Goal: Task Accomplishment & Management: Use online tool/utility

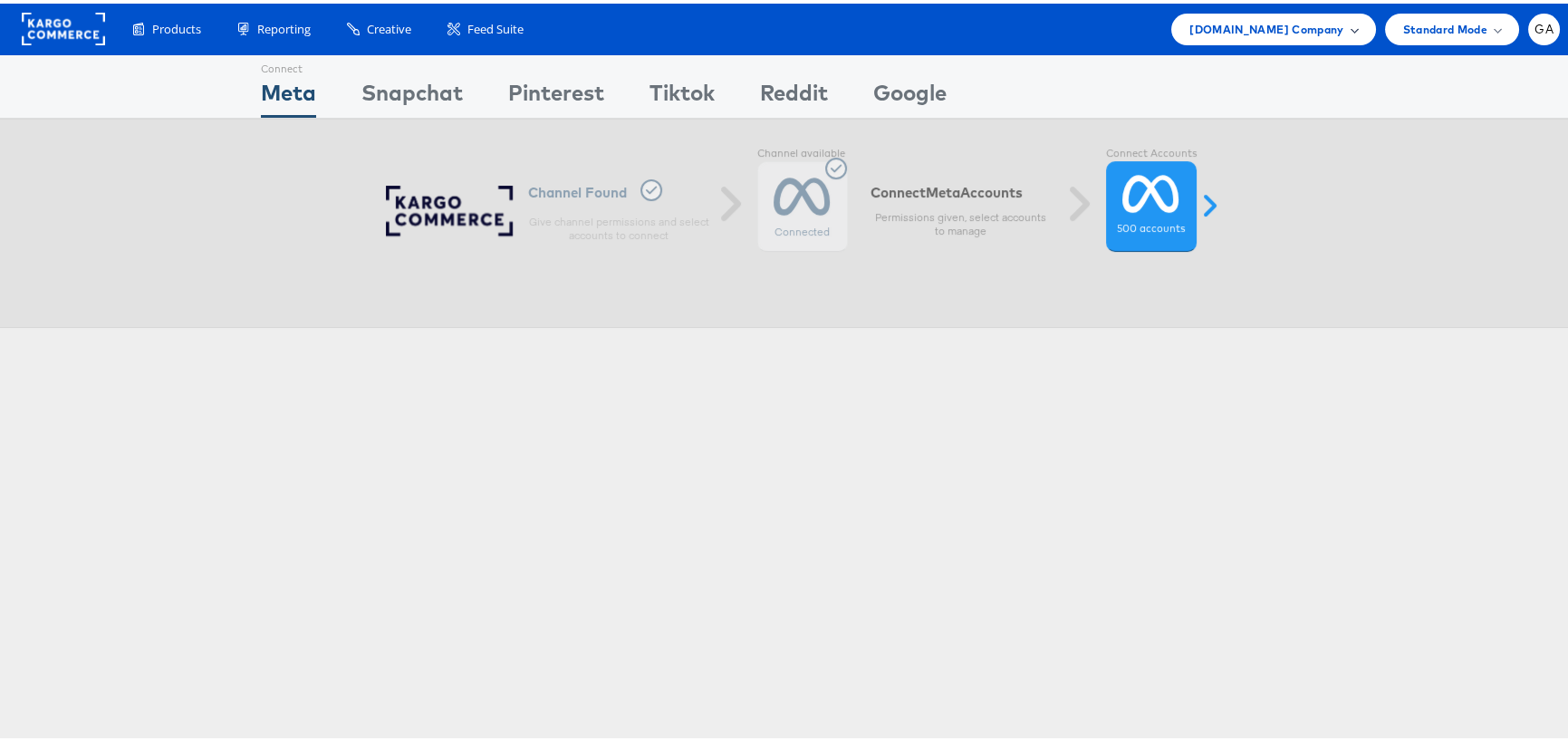
click at [1275, 16] on span "[DOMAIN_NAME] Company" at bounding box center [1266, 25] width 154 height 19
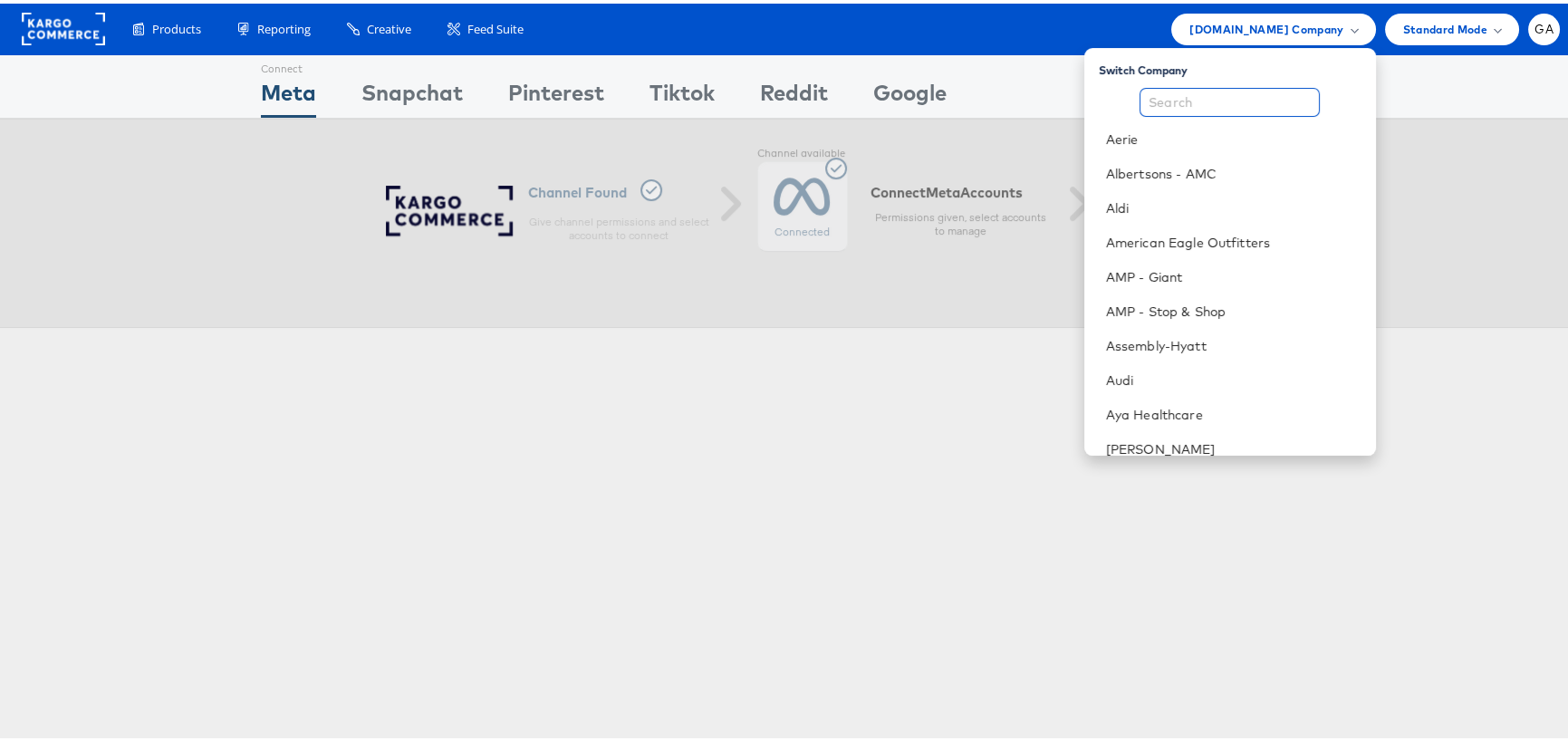
click at [1219, 86] on input "text" at bounding box center [1229, 99] width 180 height 29
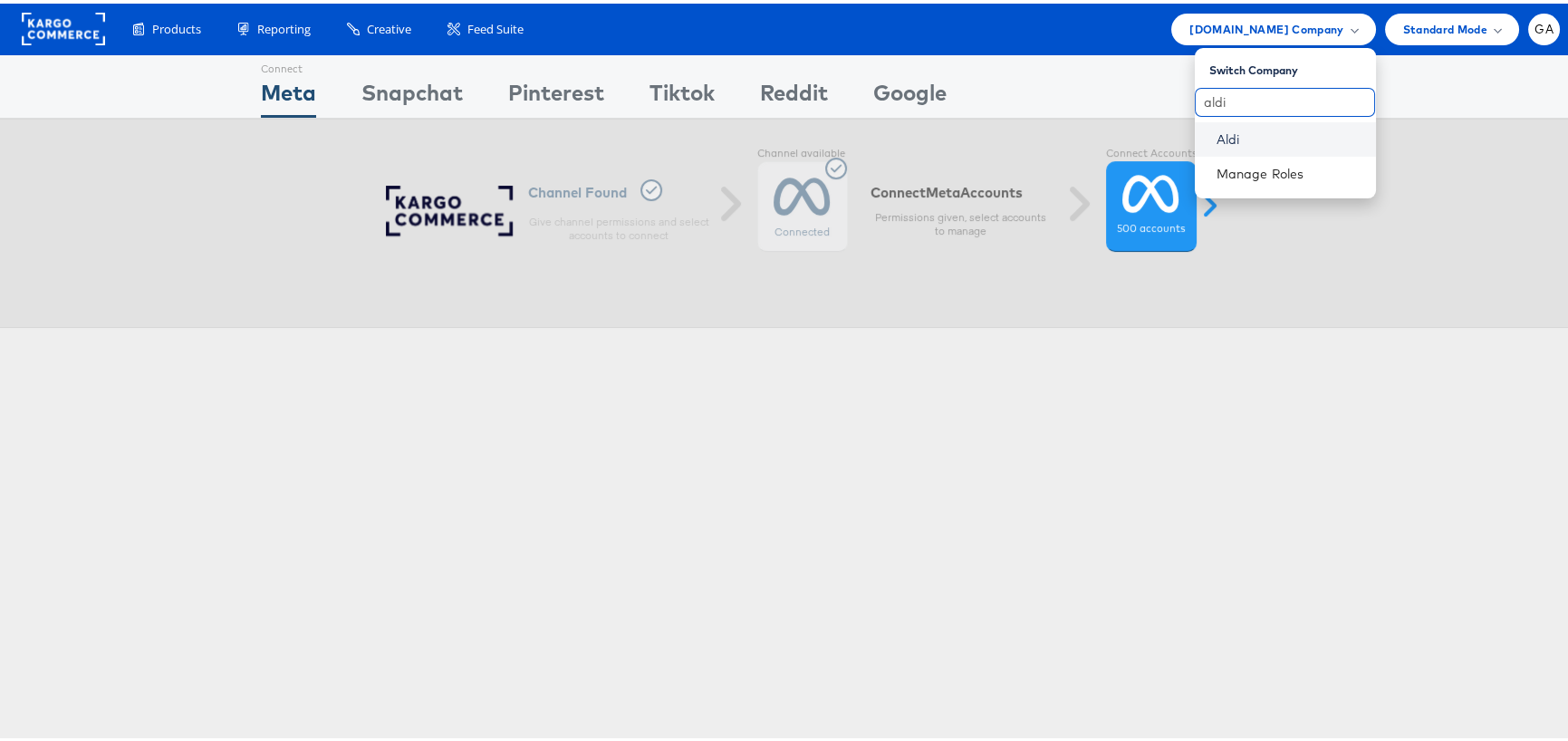
type input "aldi"
click at [1219, 127] on link "Aldi" at bounding box center [1289, 136] width 145 height 18
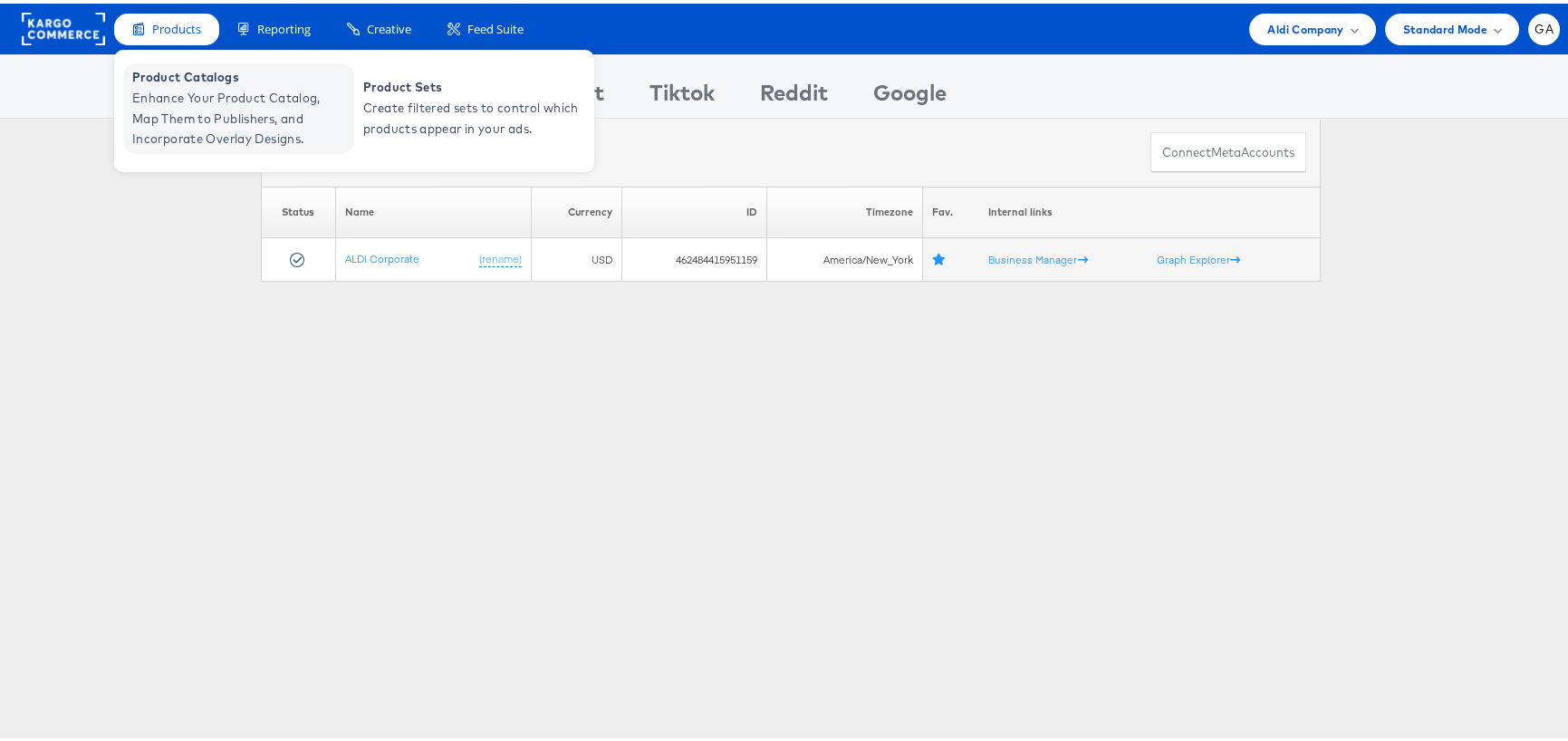
click at [207, 81] on span "Product Catalogs" at bounding box center [240, 74] width 217 height 21
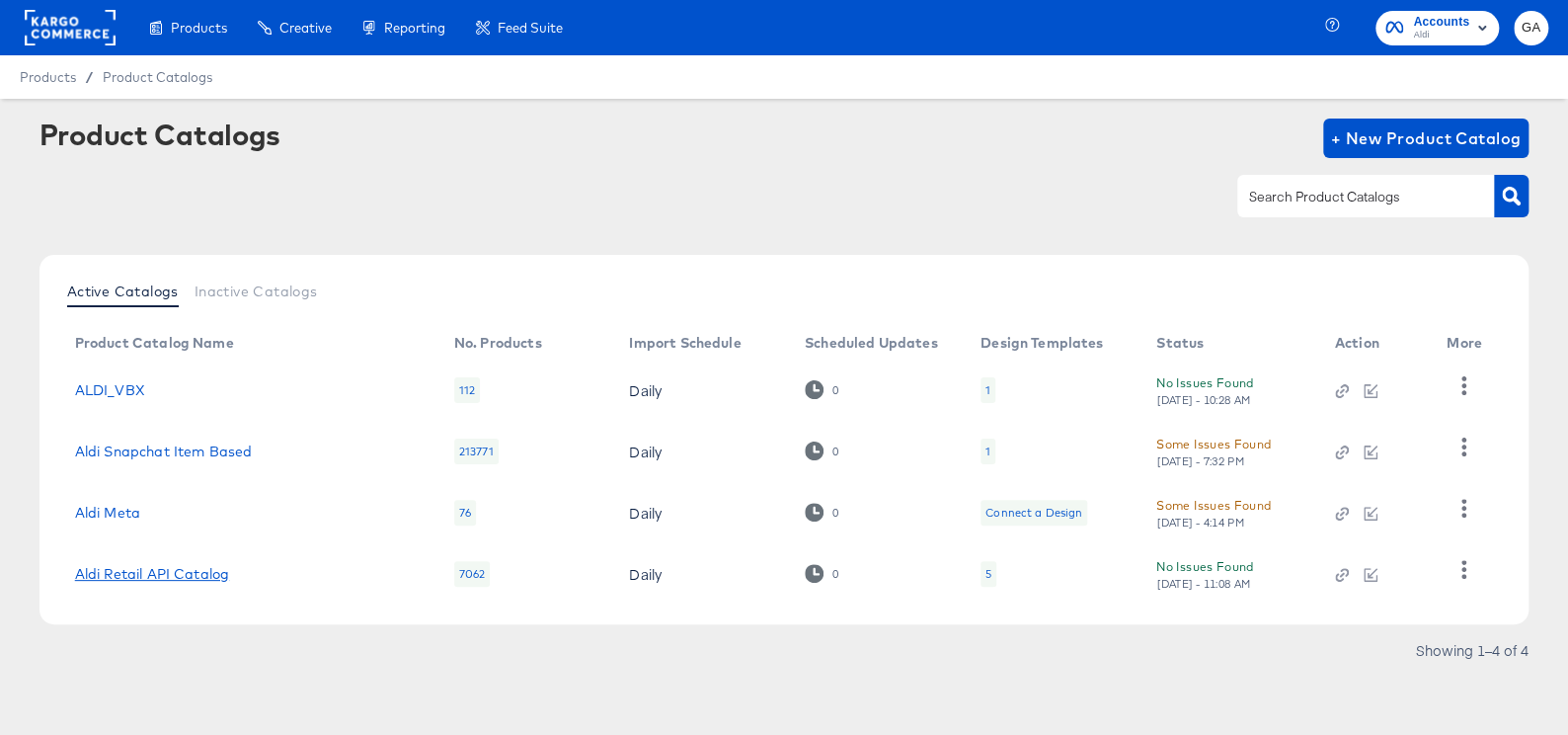
click at [196, 570] on link "Aldi Retail API Catalog" at bounding box center [152, 573] width 154 height 16
click at [1457, 566] on icon "button" at bounding box center [1463, 568] width 19 height 19
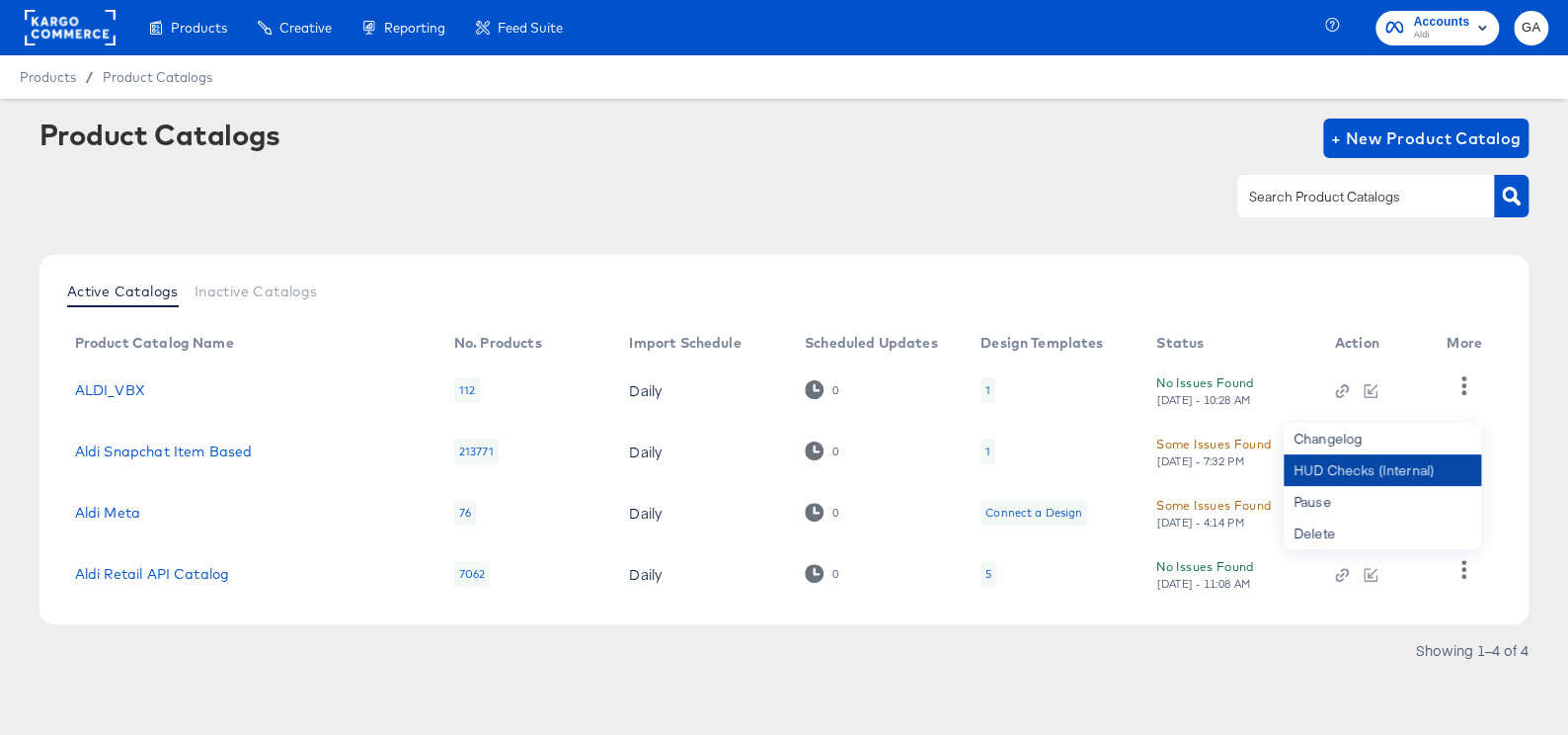
click at [1416, 473] on div "HUD Checks (Internal)" at bounding box center [1382, 470] width 197 height 32
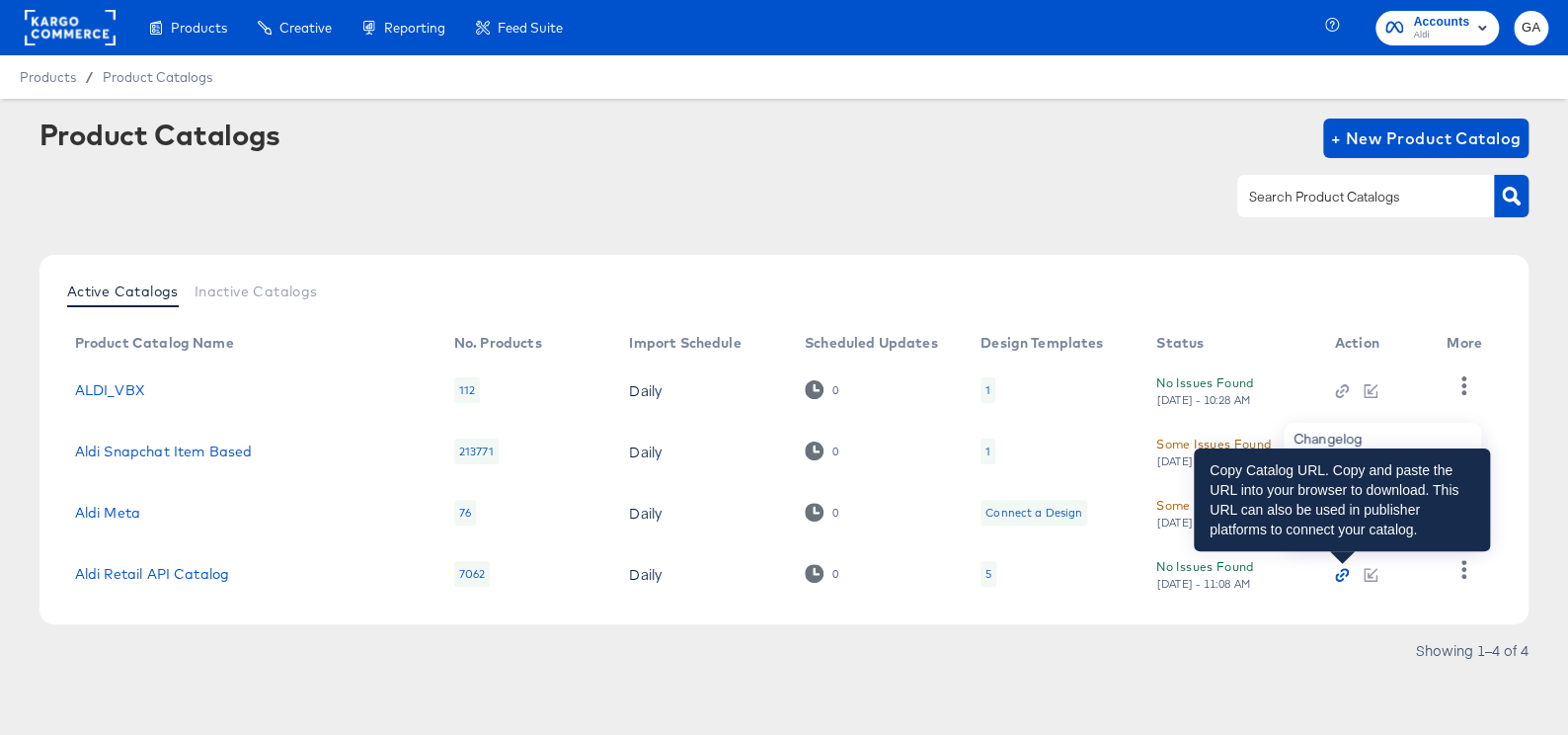
click at [1344, 570] on icon "button" at bounding box center [1342, 574] width 14 height 14
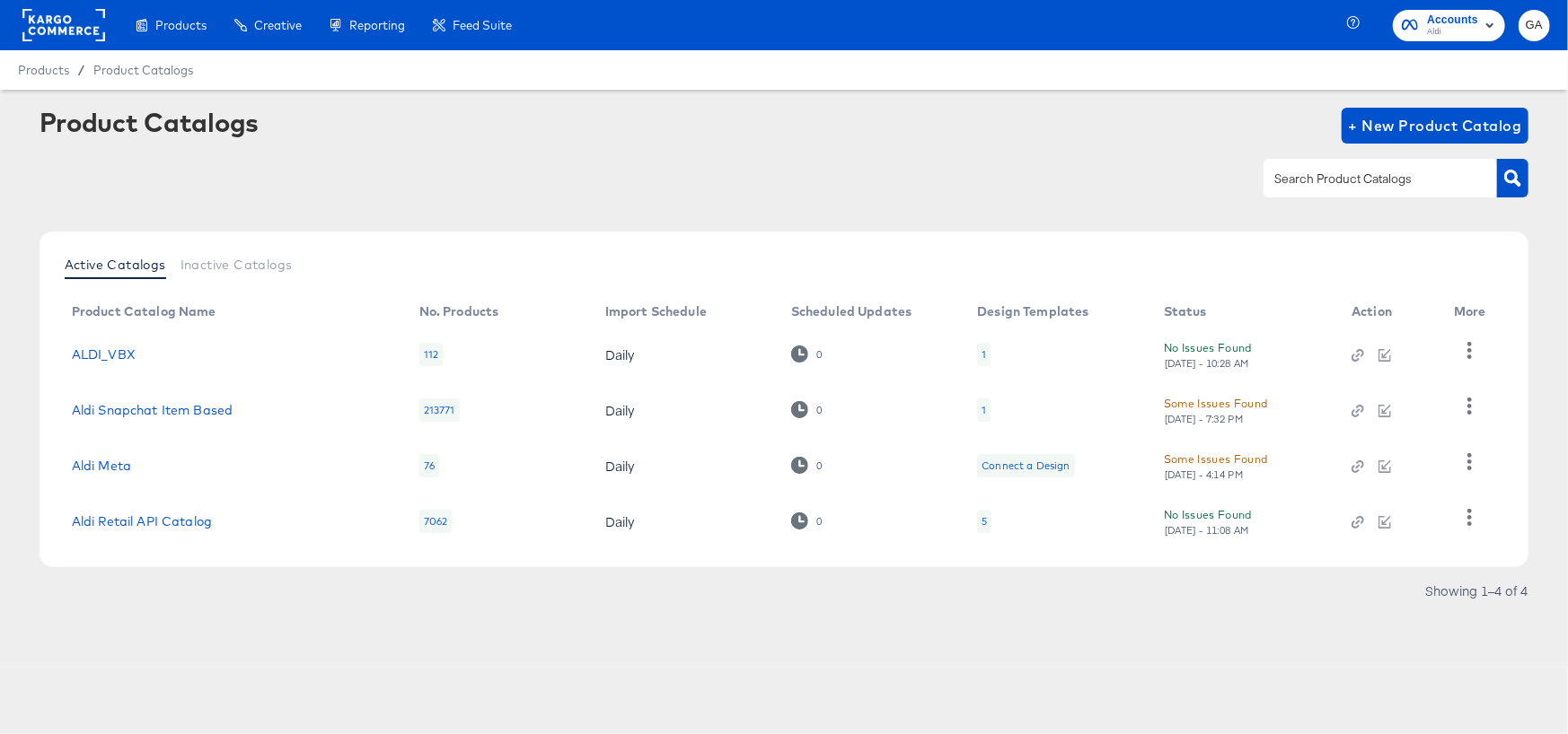
click at [907, 176] on div at bounding box center [784, 178] width 1490 height 41
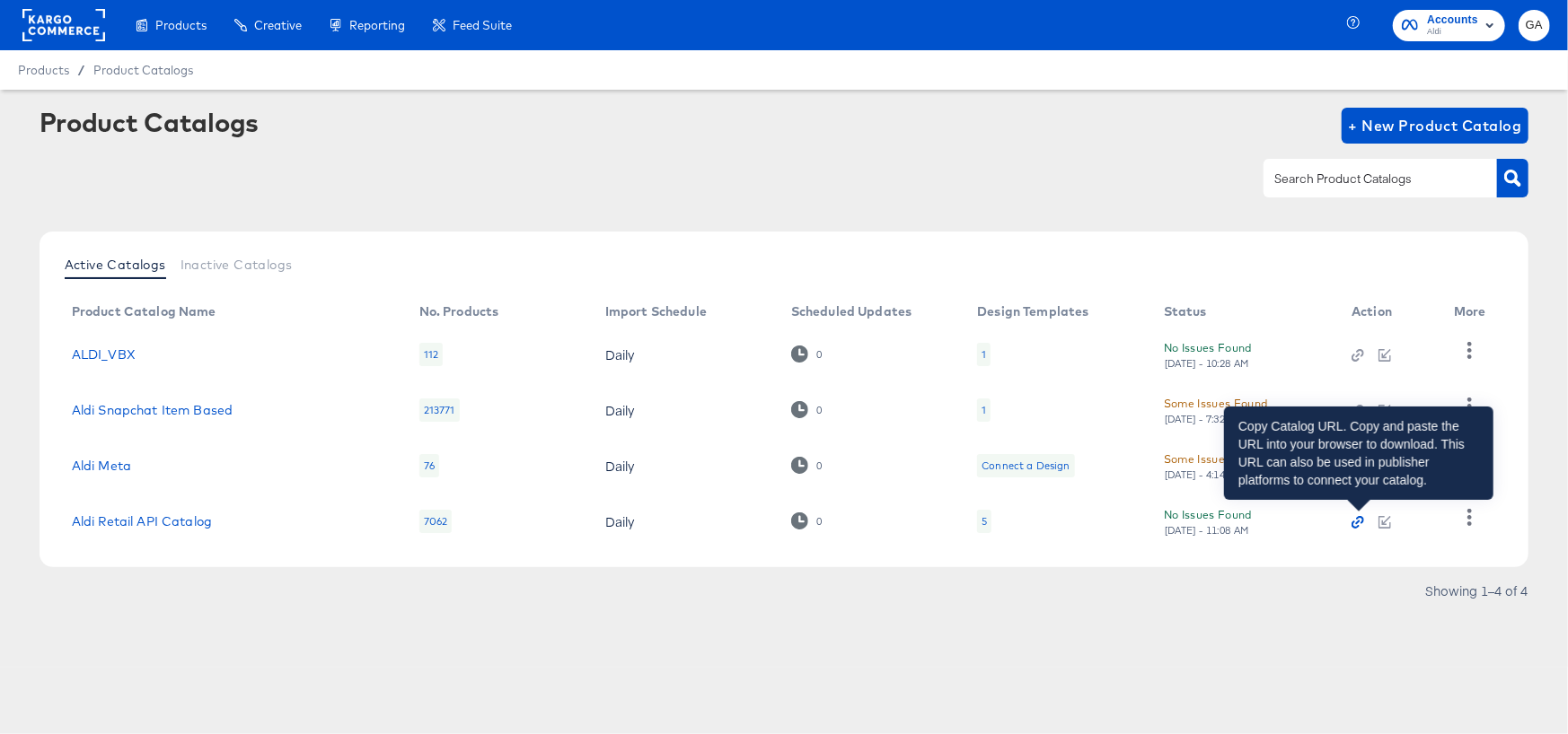
click at [1359, 524] on icon "button" at bounding box center [1358, 522] width 13 height 13
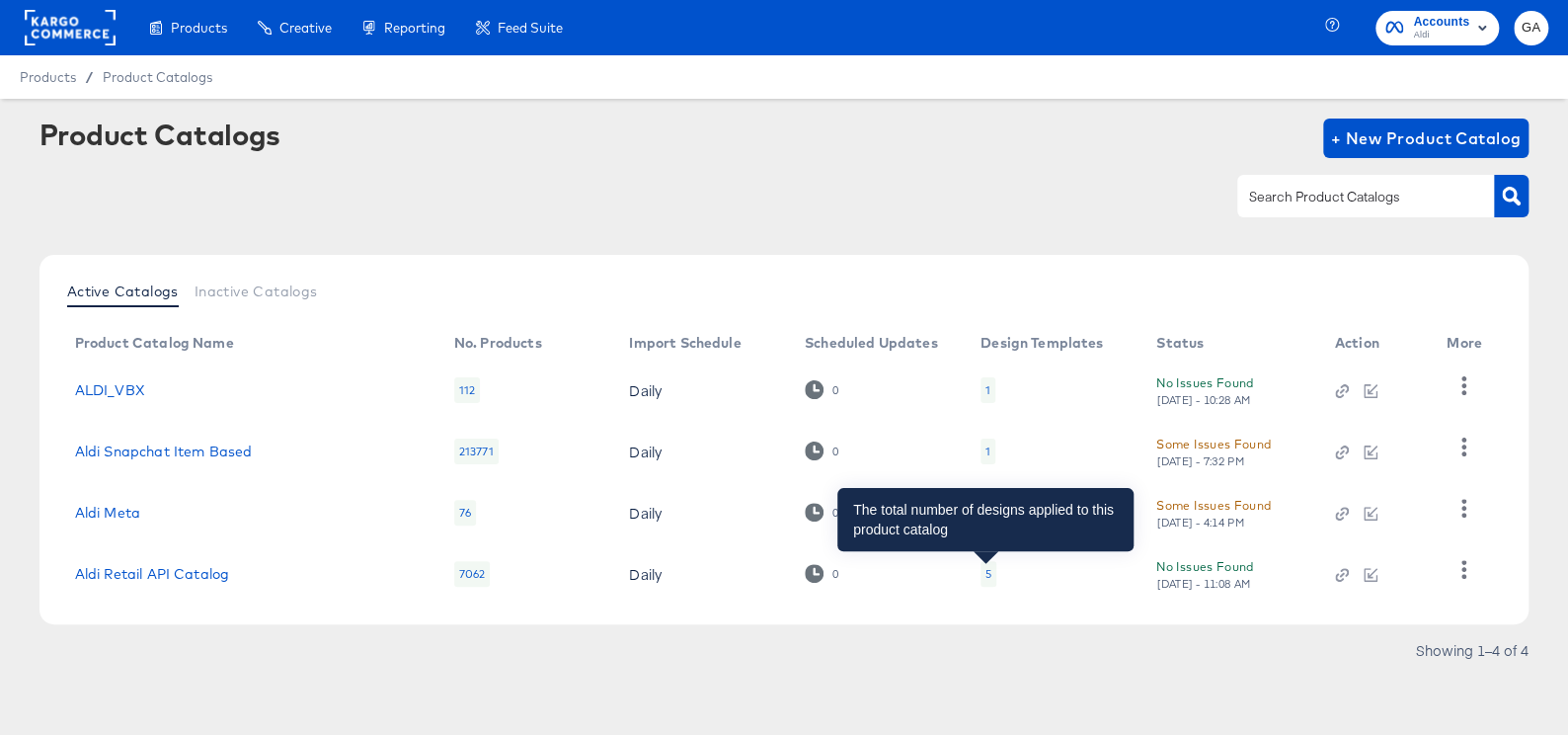
click at [985, 566] on div "5" at bounding box center [988, 573] width 6 height 16
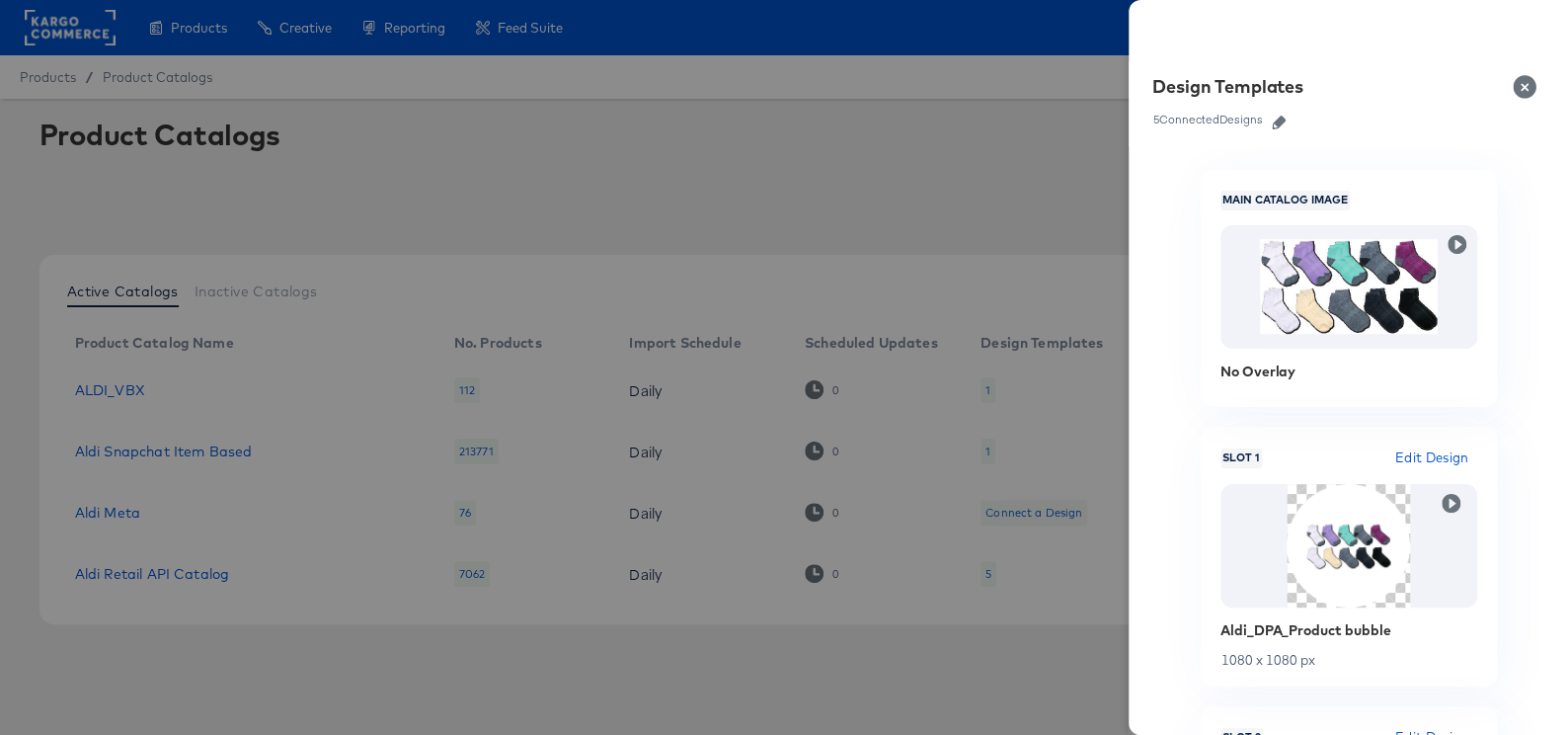
click at [1282, 122] on icon "button" at bounding box center [1278, 122] width 14 height 14
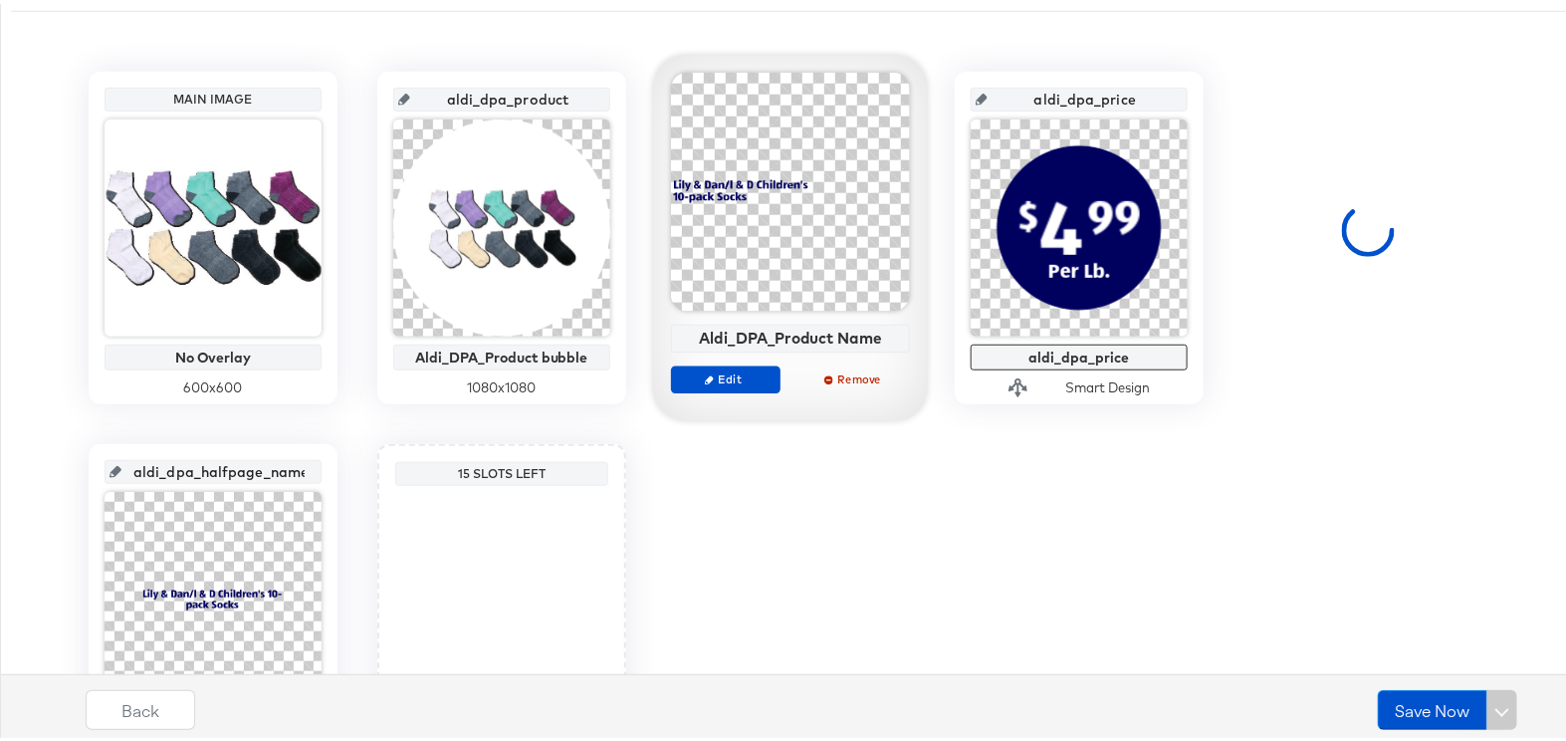
scroll to position [271, 0]
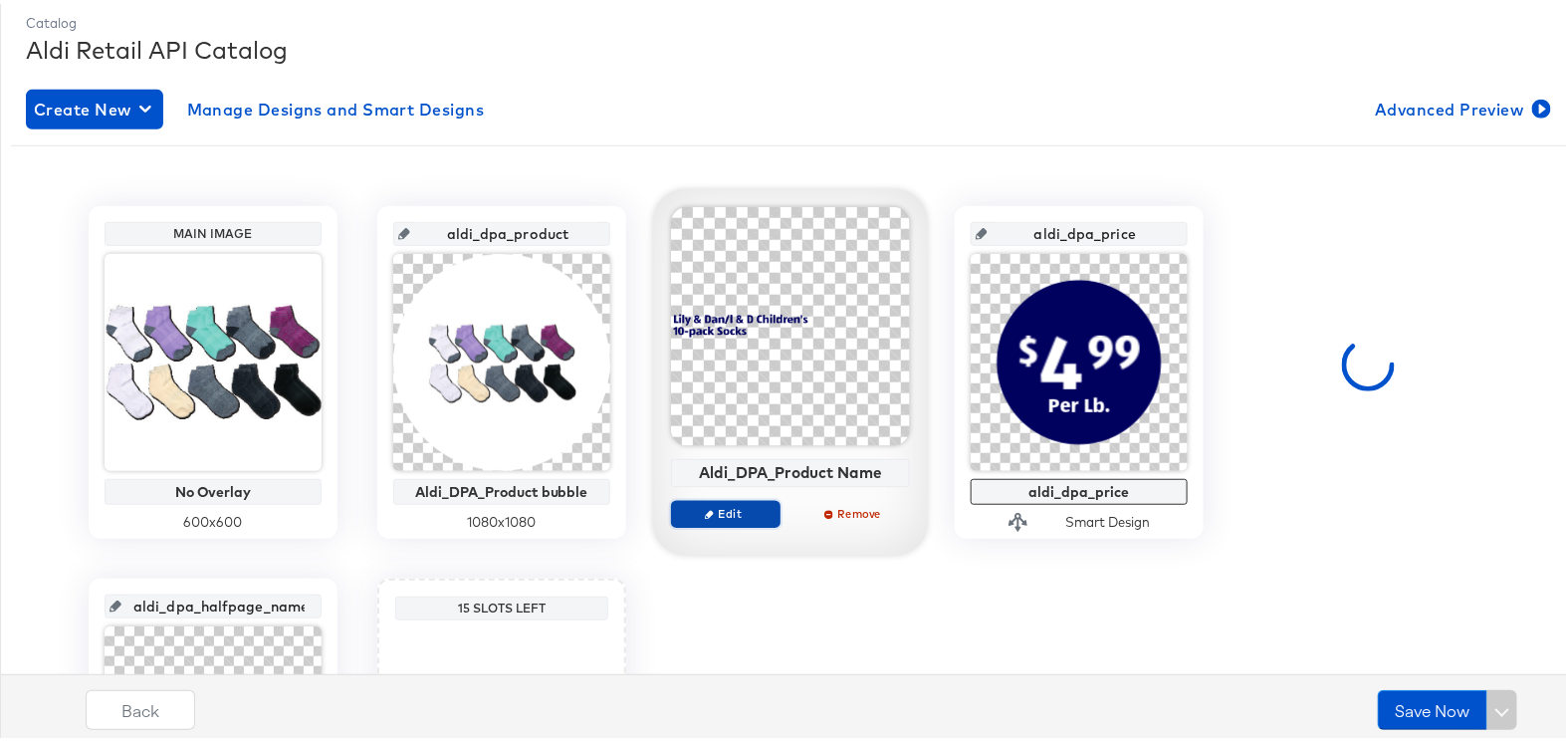
click at [718, 503] on span "Edit" at bounding box center [726, 509] width 92 height 15
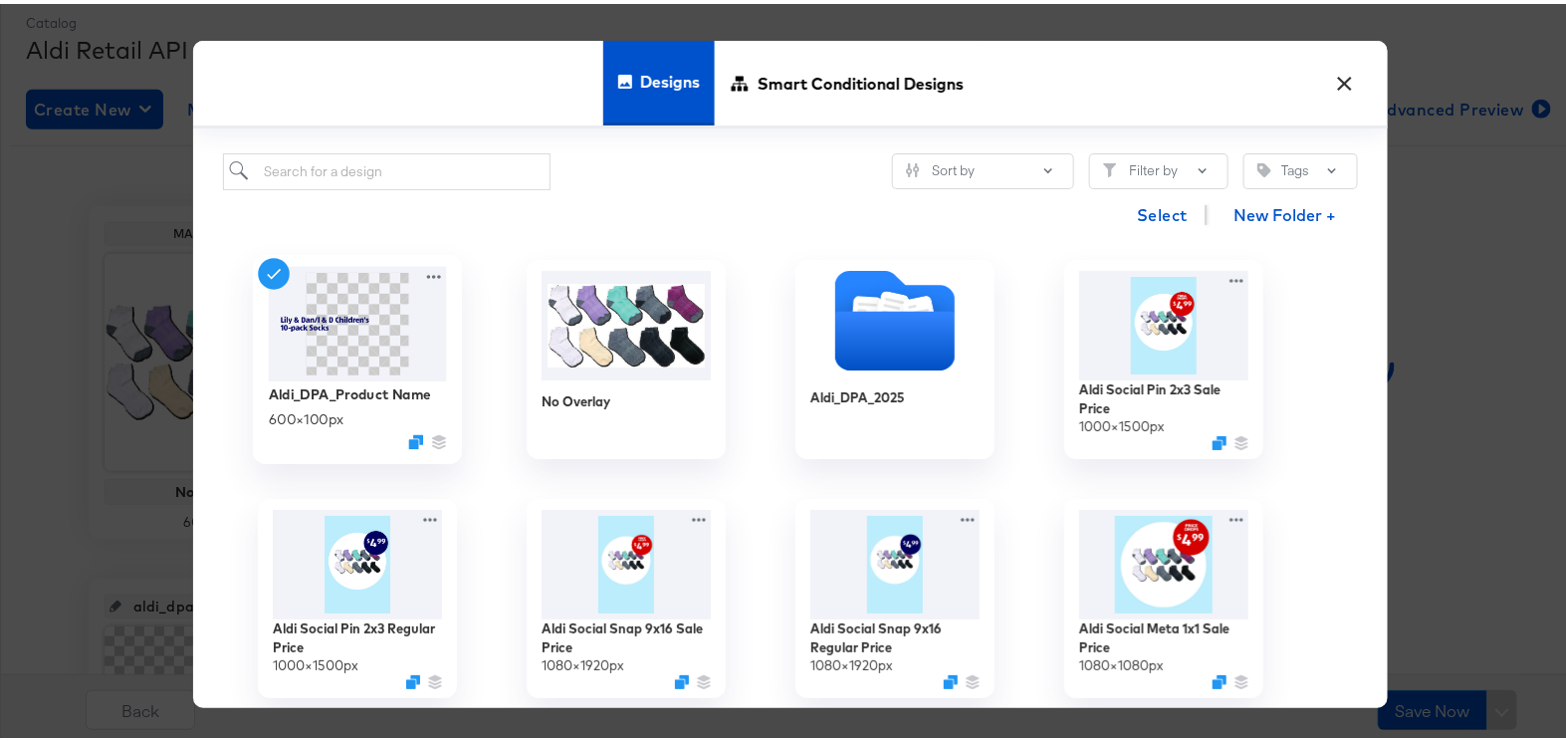
click at [333, 327] on img at bounding box center [358, 320] width 178 height 114
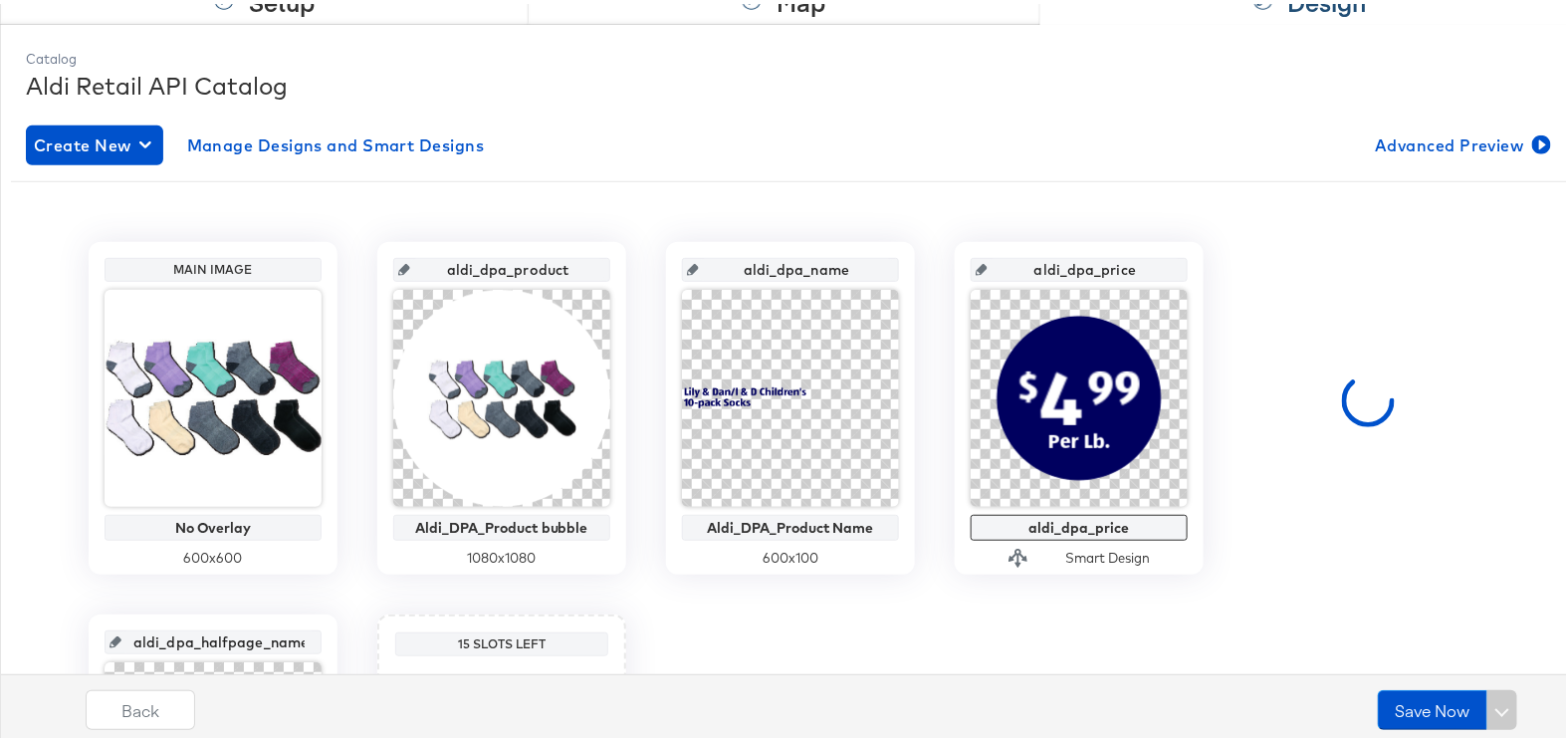
scroll to position [309, 0]
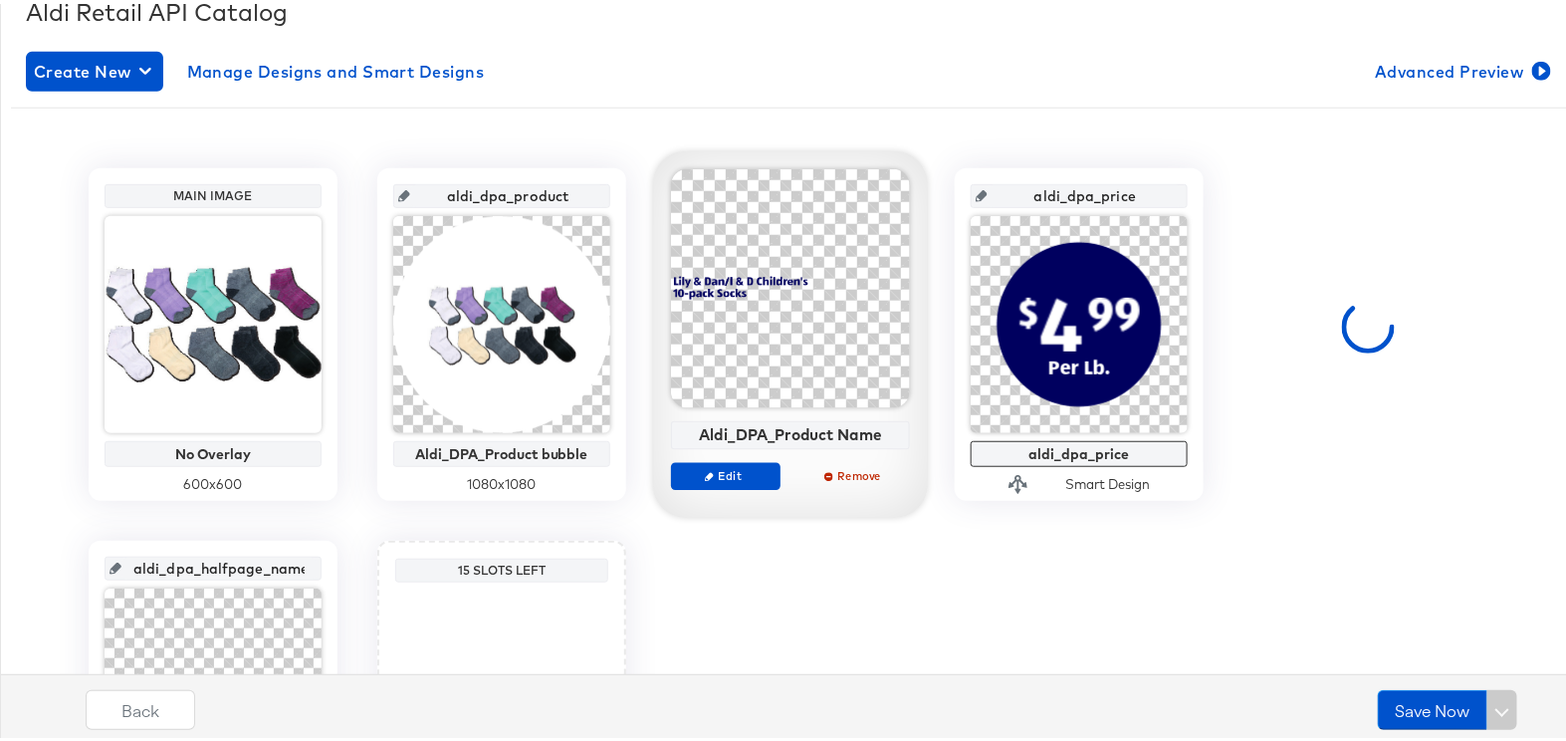
click at [707, 378] on div at bounding box center [790, 284] width 239 height 239
click at [743, 470] on span "Edit" at bounding box center [726, 471] width 92 height 15
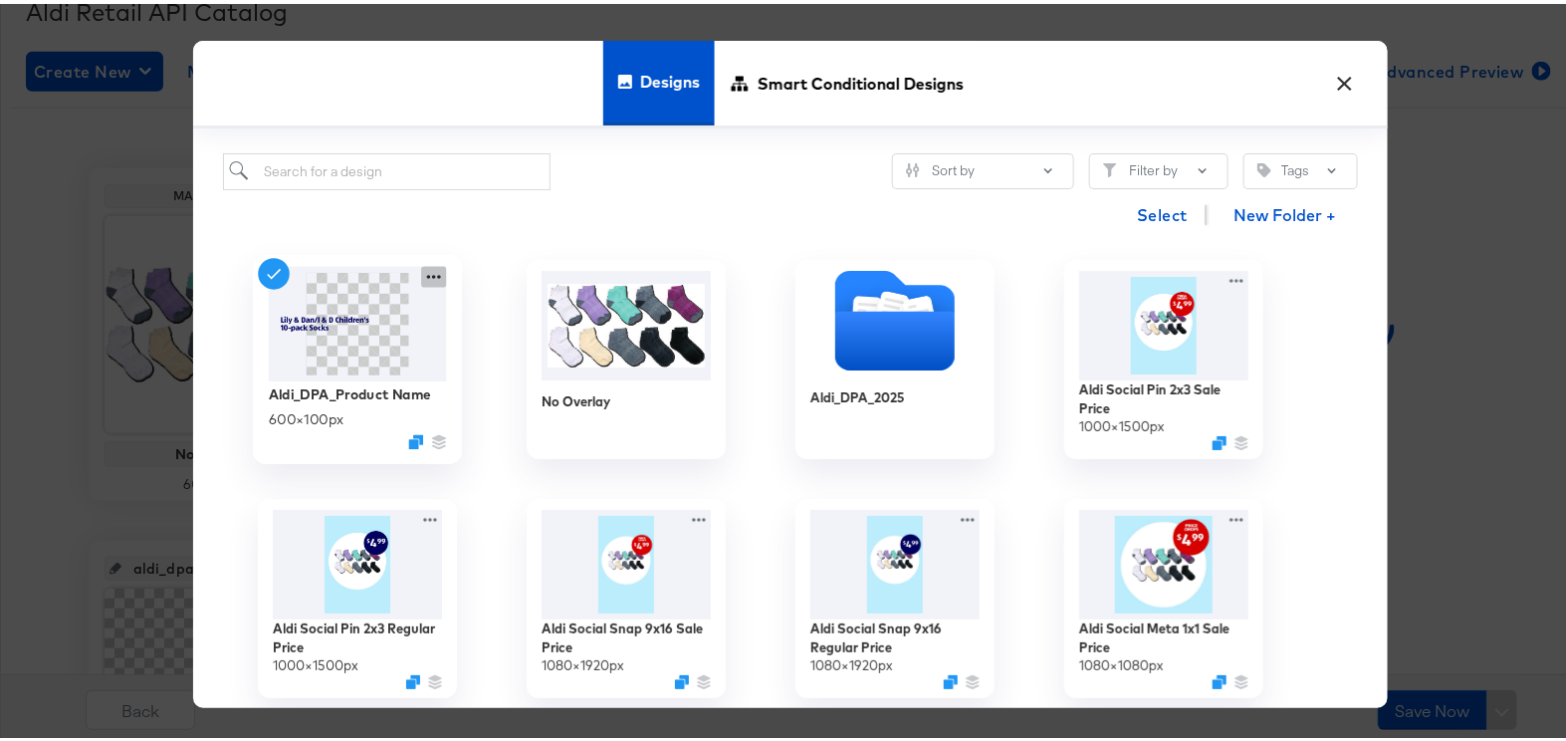
click at [421, 277] on icon at bounding box center [433, 273] width 25 height 21
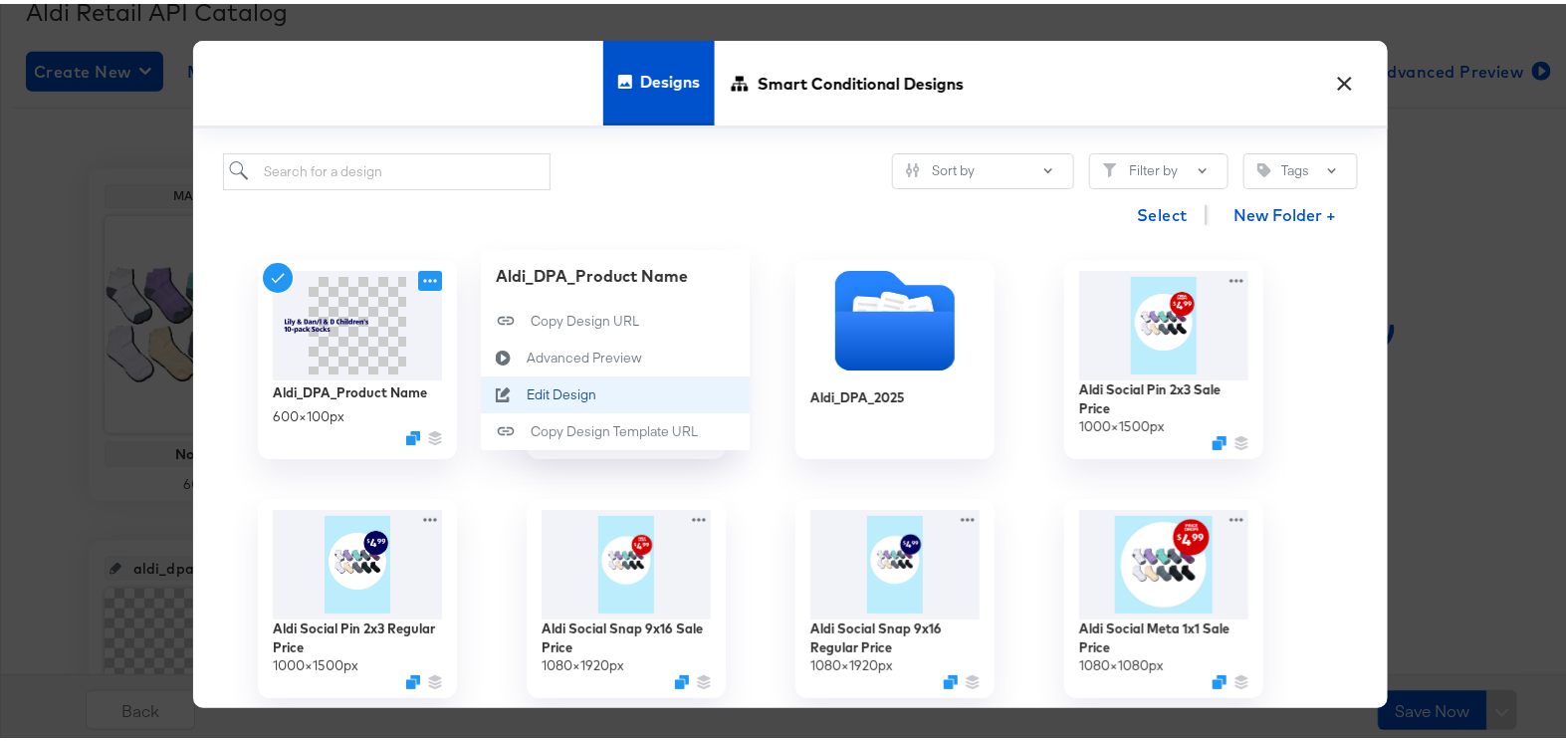
click at [527, 391] on div "Edit Design Edit Design" at bounding box center [527, 391] width 0 height 0
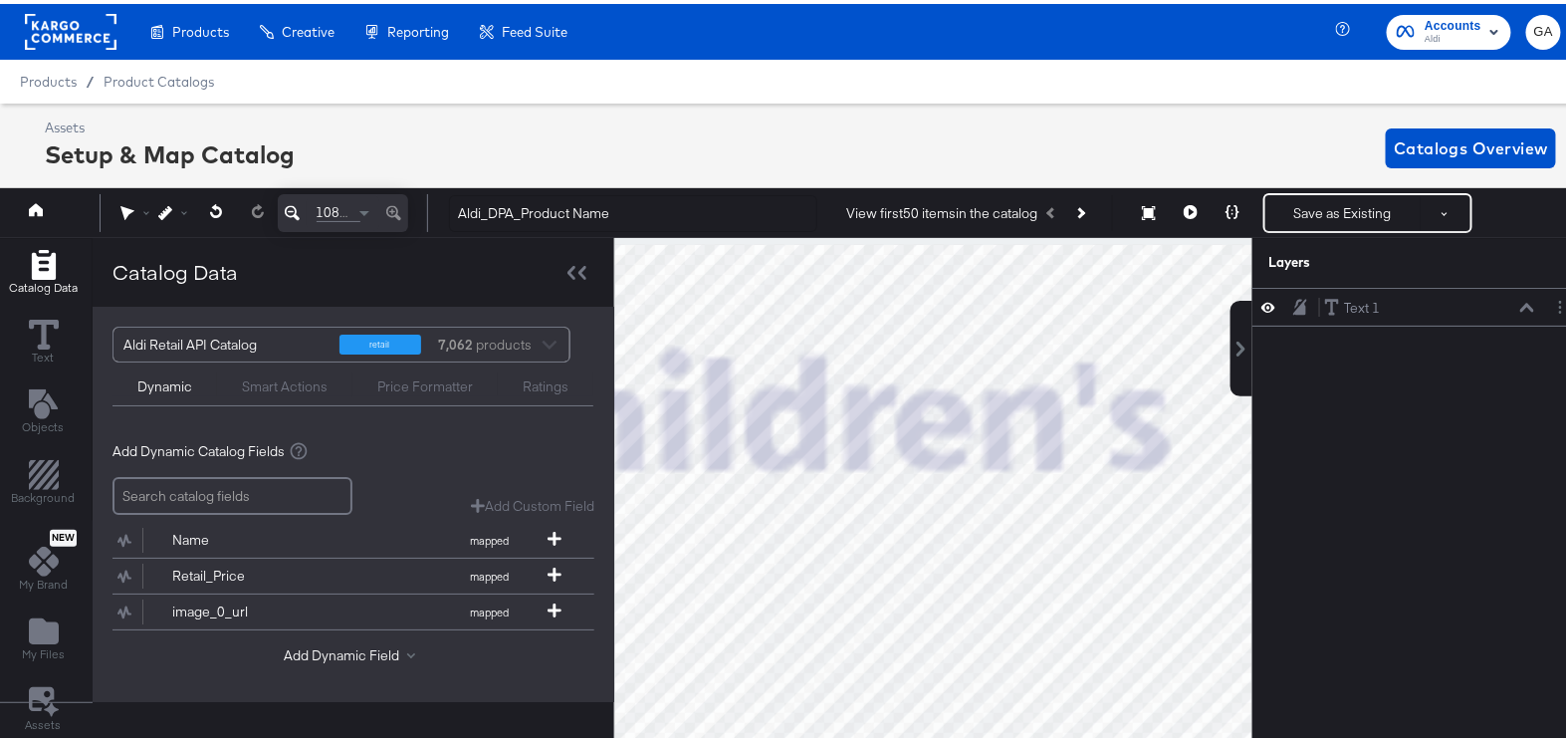
drag, startPoint x: 194, startPoint y: 83, endPoint x: 859, endPoint y: 62, distance: 665.3
click at [193, 83] on span "Product Catalogs" at bounding box center [159, 78] width 110 height 16
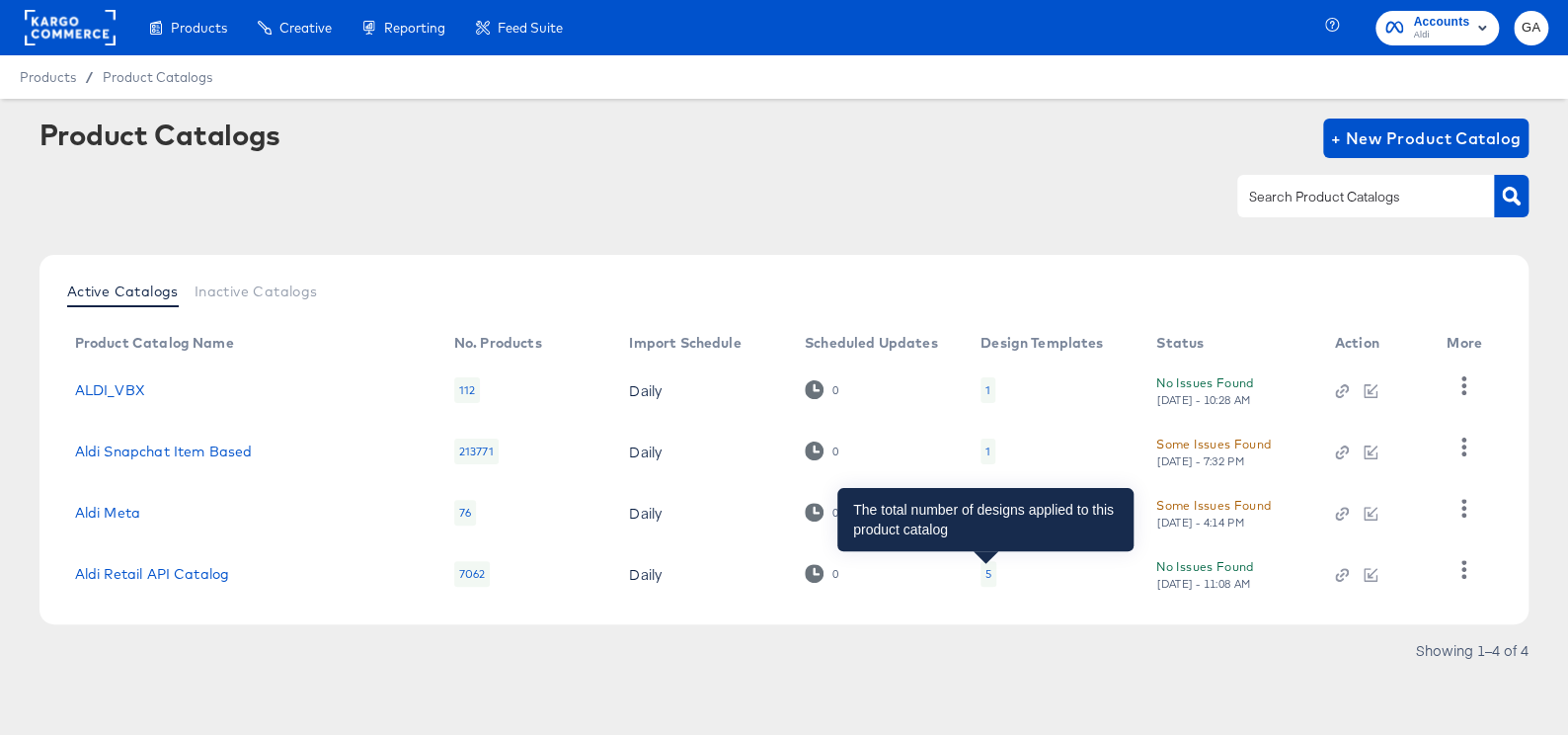
click at [988, 570] on div "5" at bounding box center [988, 573] width 6 height 16
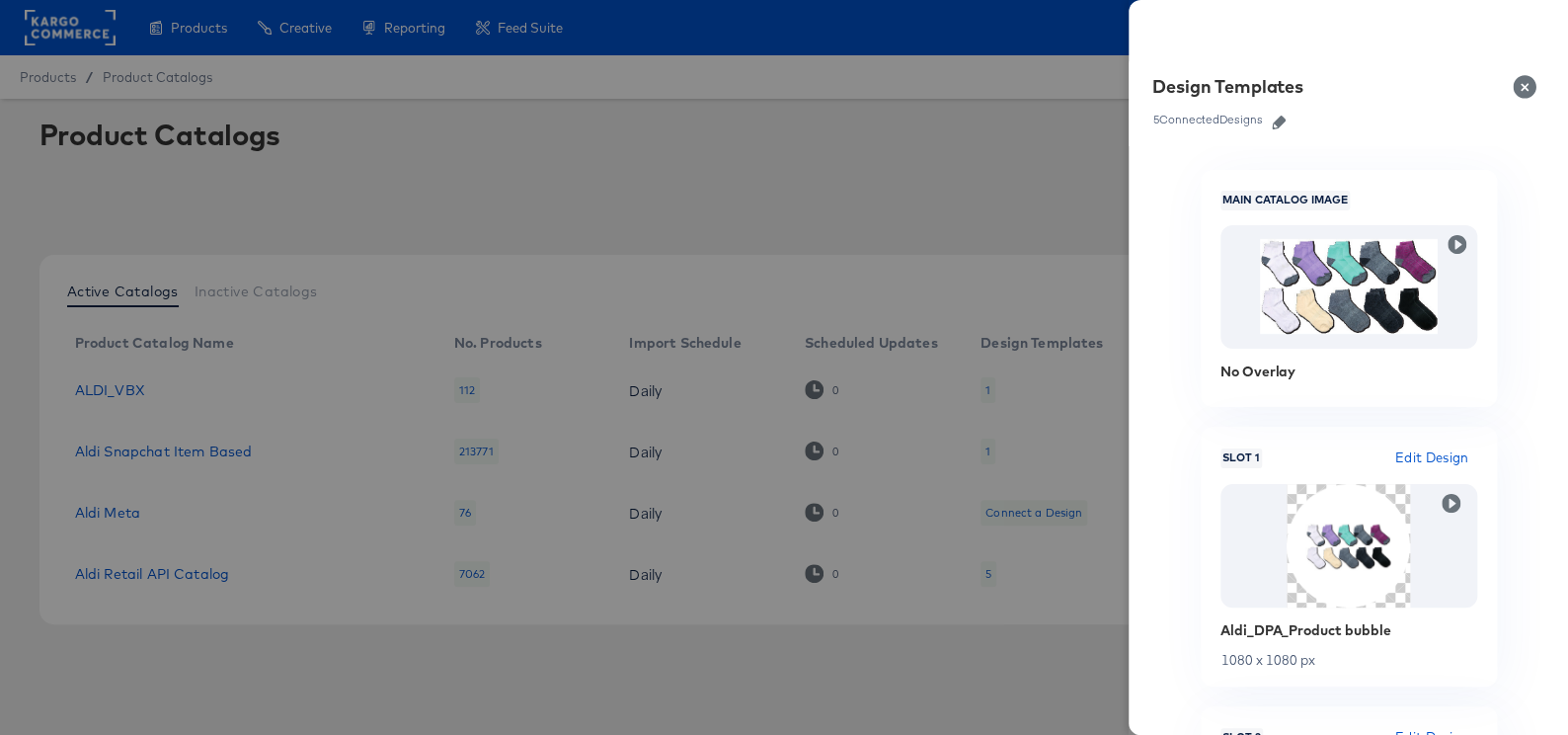
click at [1277, 119] on icon "button" at bounding box center [1278, 122] width 14 height 14
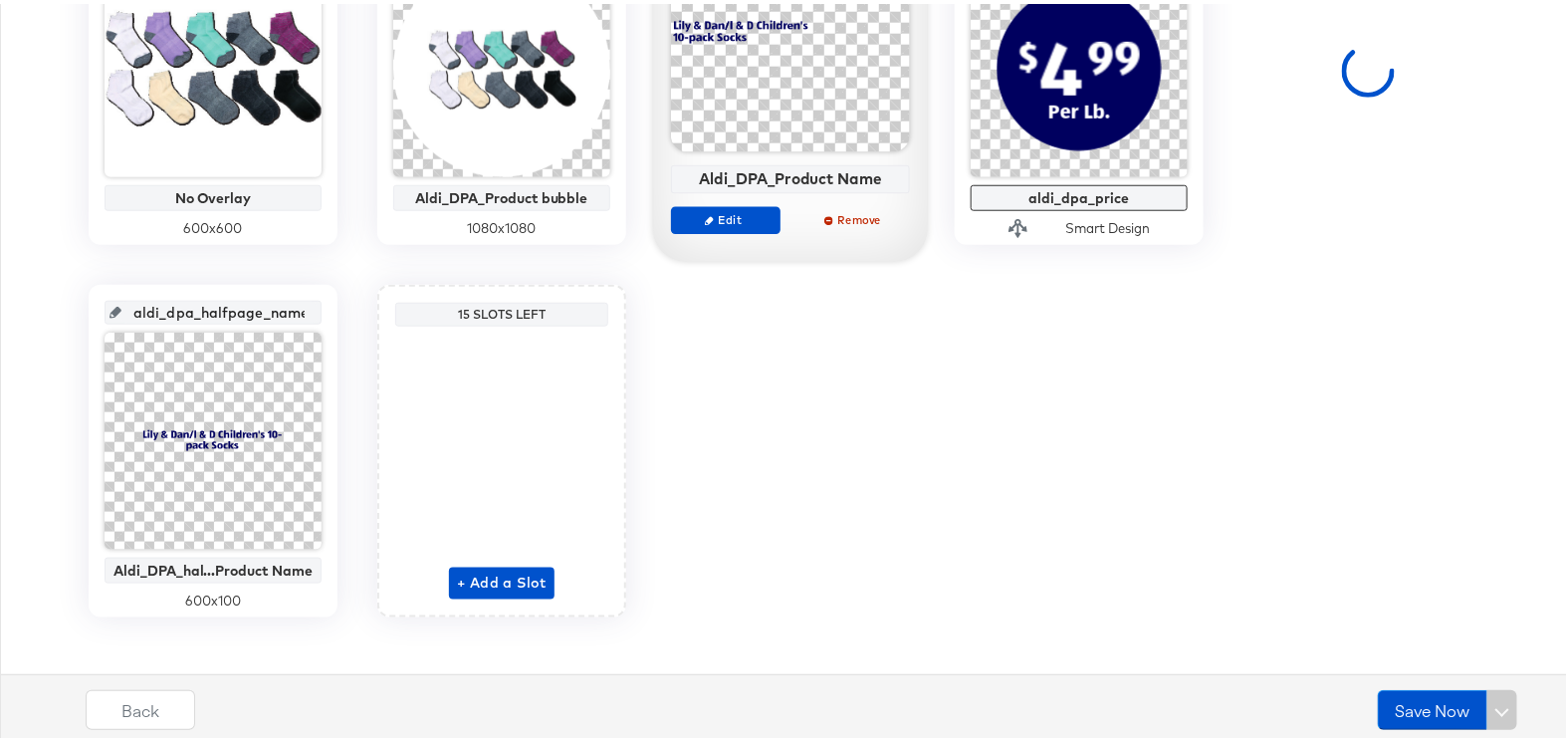
scroll to position [580, 0]
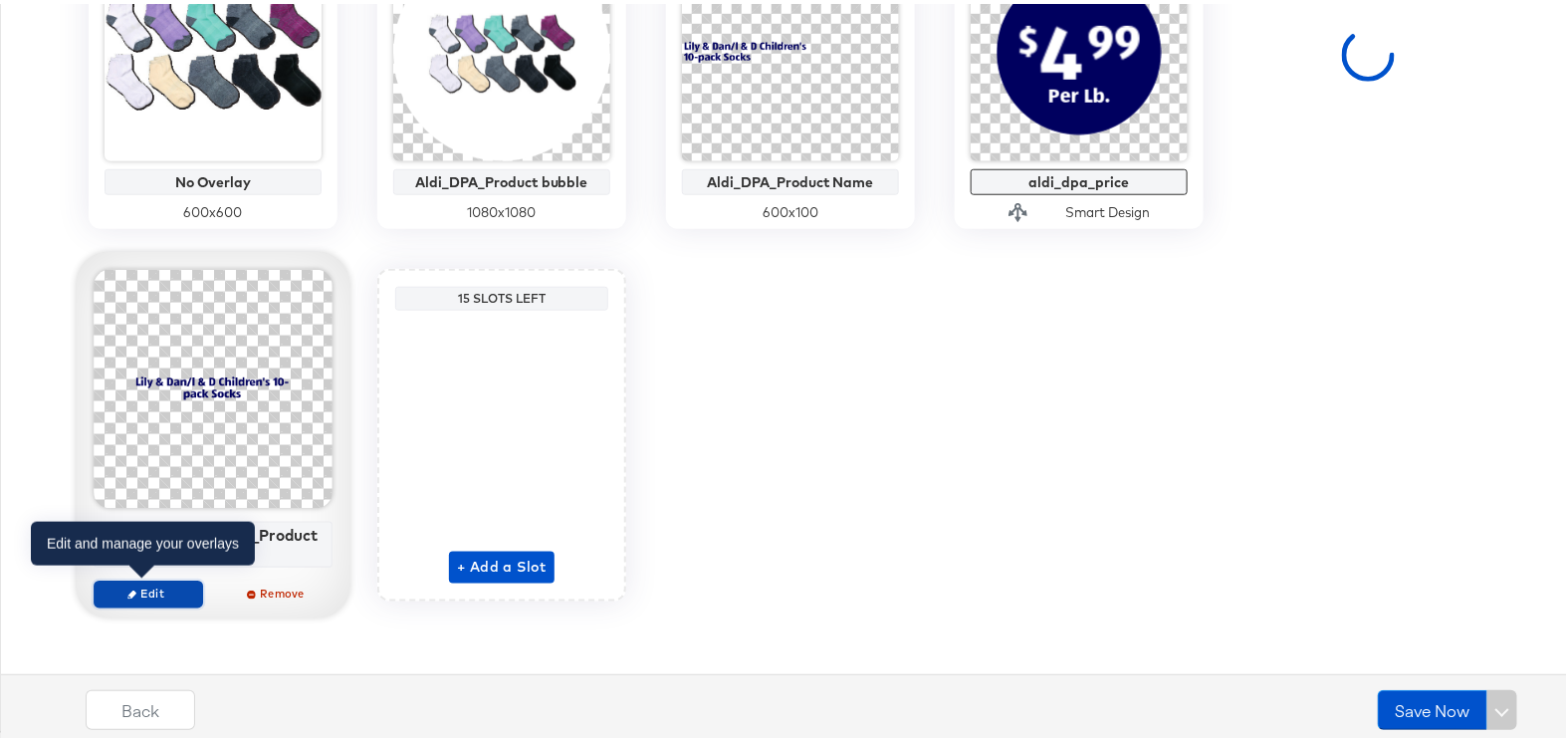
click at [134, 586] on span "Edit" at bounding box center [149, 589] width 92 height 15
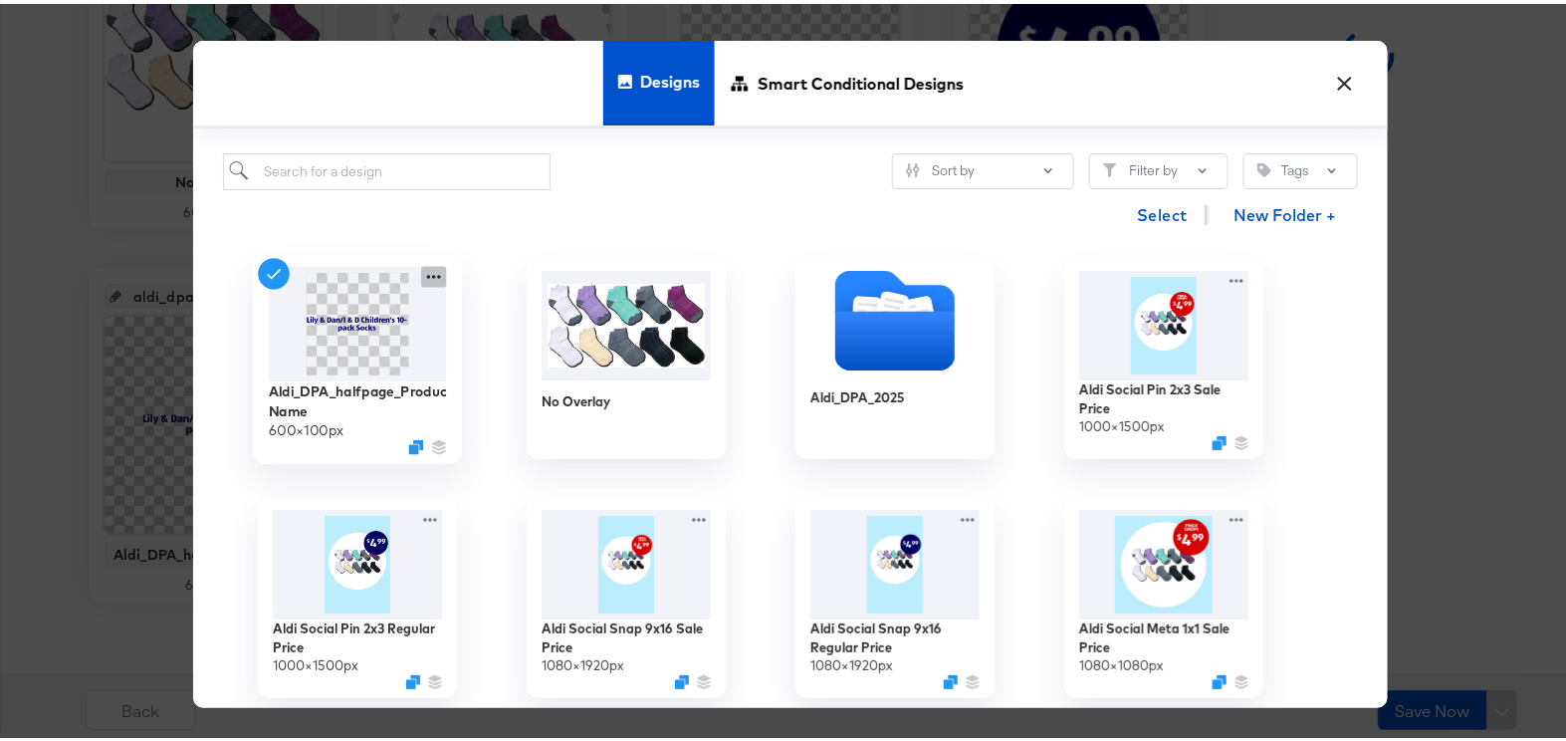
click at [430, 271] on icon at bounding box center [433, 273] width 25 height 21
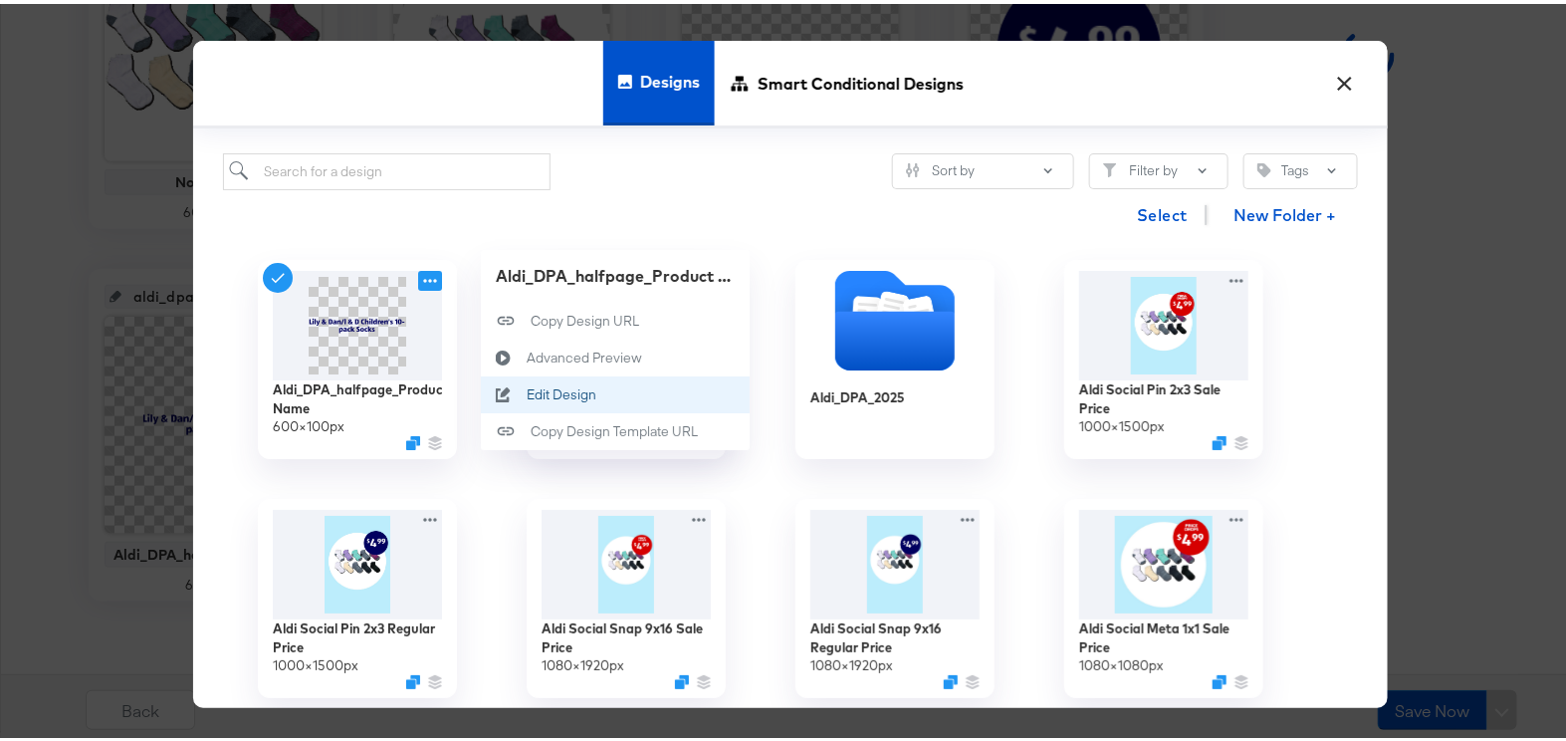
click at [527, 391] on div "Edit Design Edit Design" at bounding box center [527, 391] width 0 height 0
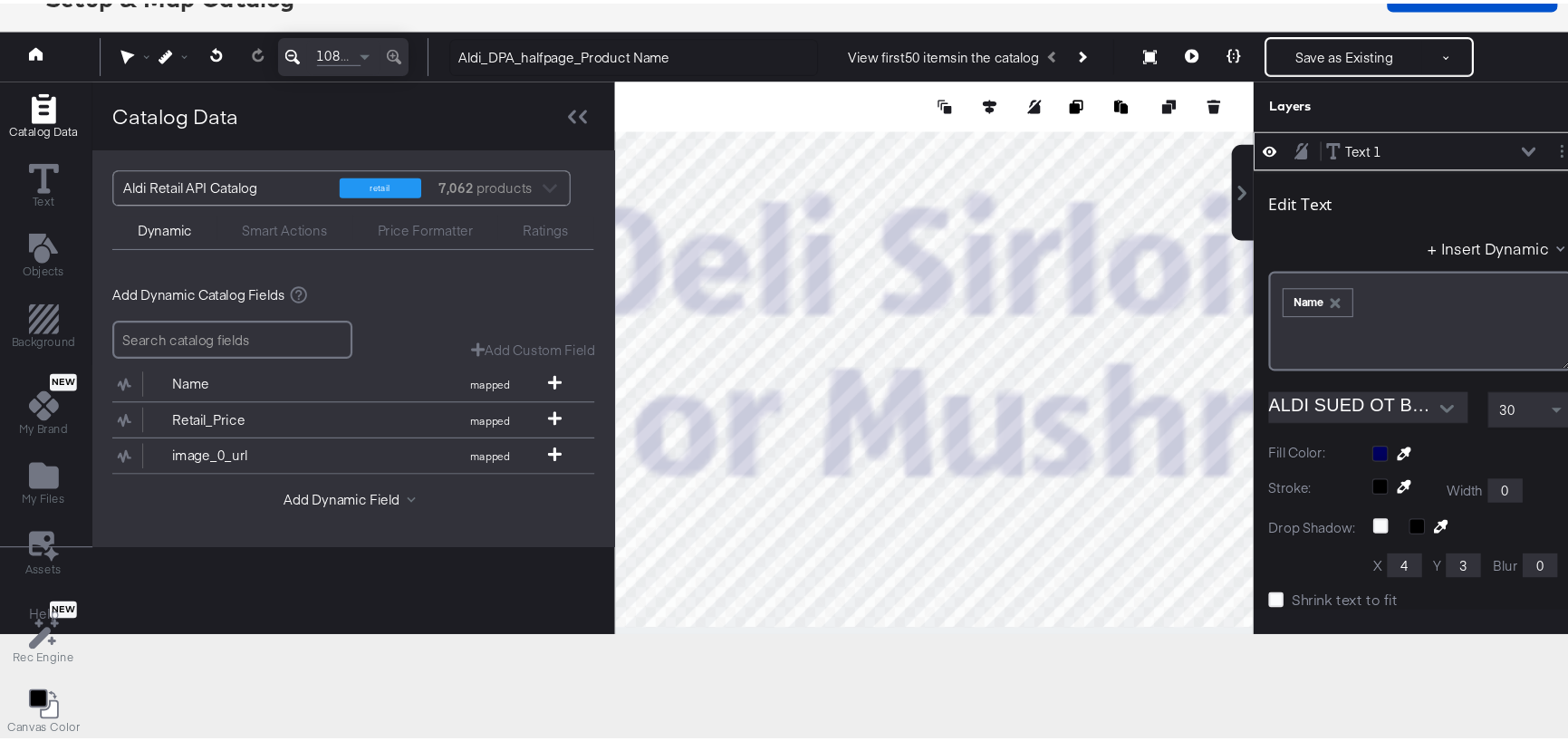
scroll to position [76, 0]
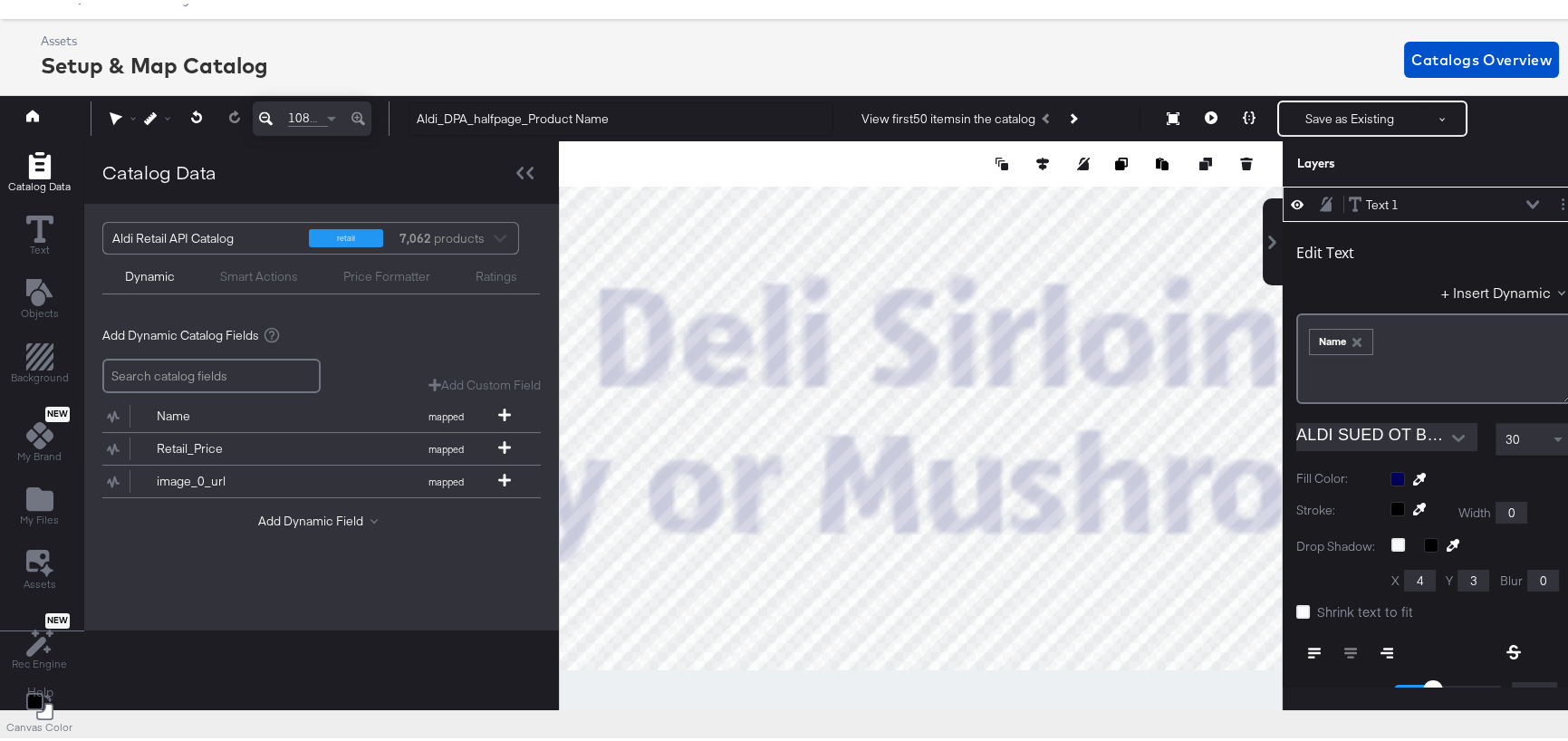
type input "-1"
click at [1303, 114] on button "Save as Existing" at bounding box center [1350, 115] width 141 height 33
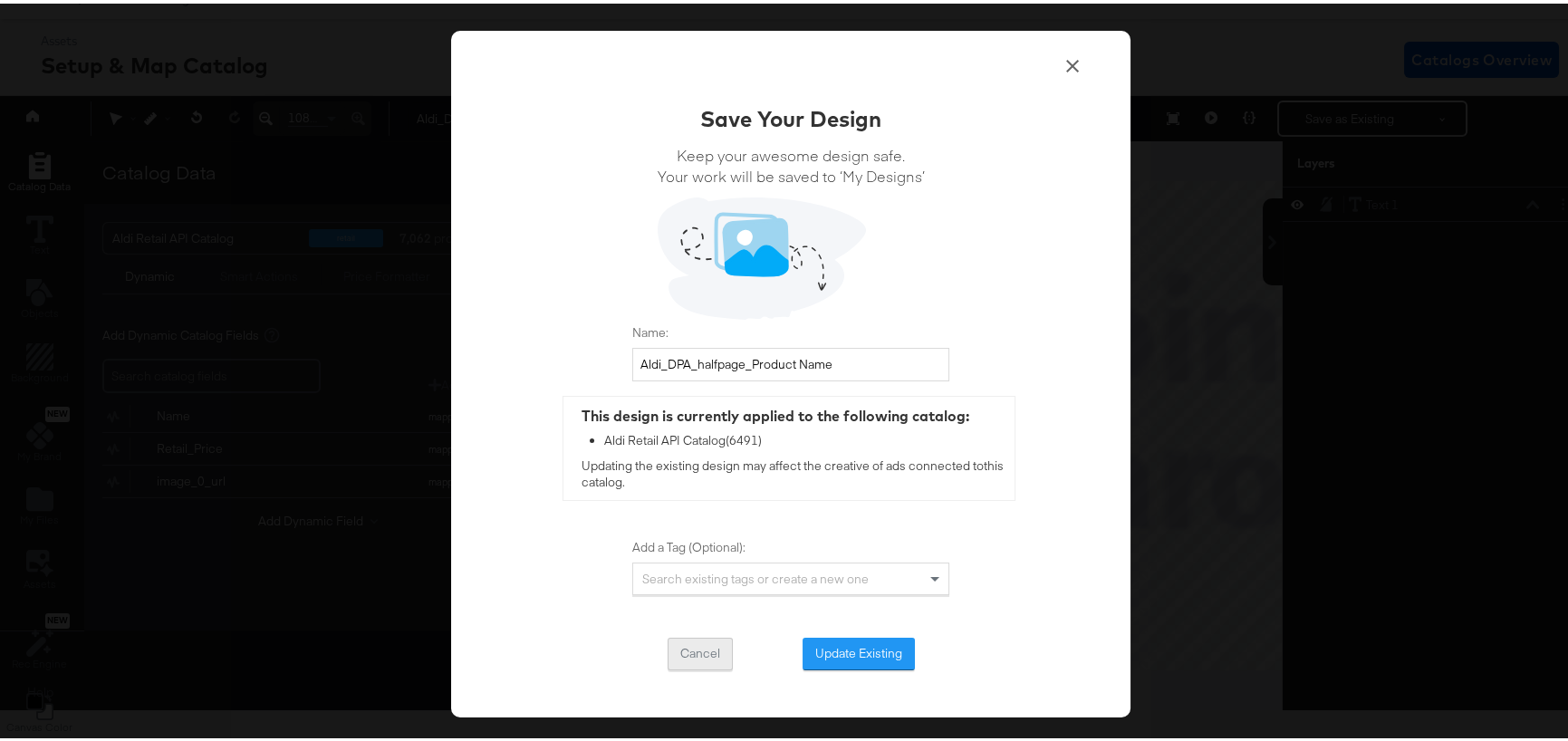
click at [692, 653] on button "Cancel" at bounding box center [701, 651] width 66 height 33
